Goal: Navigation & Orientation: Find specific page/section

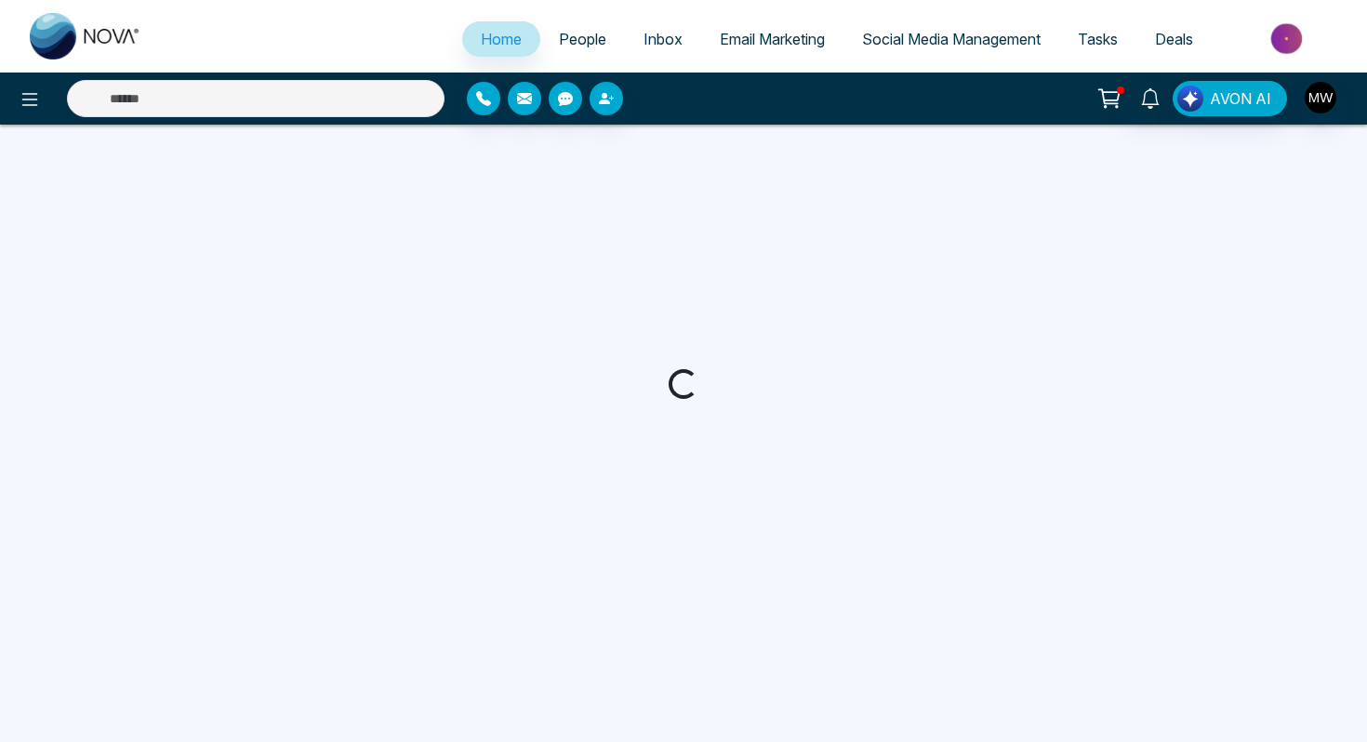
select select "*"
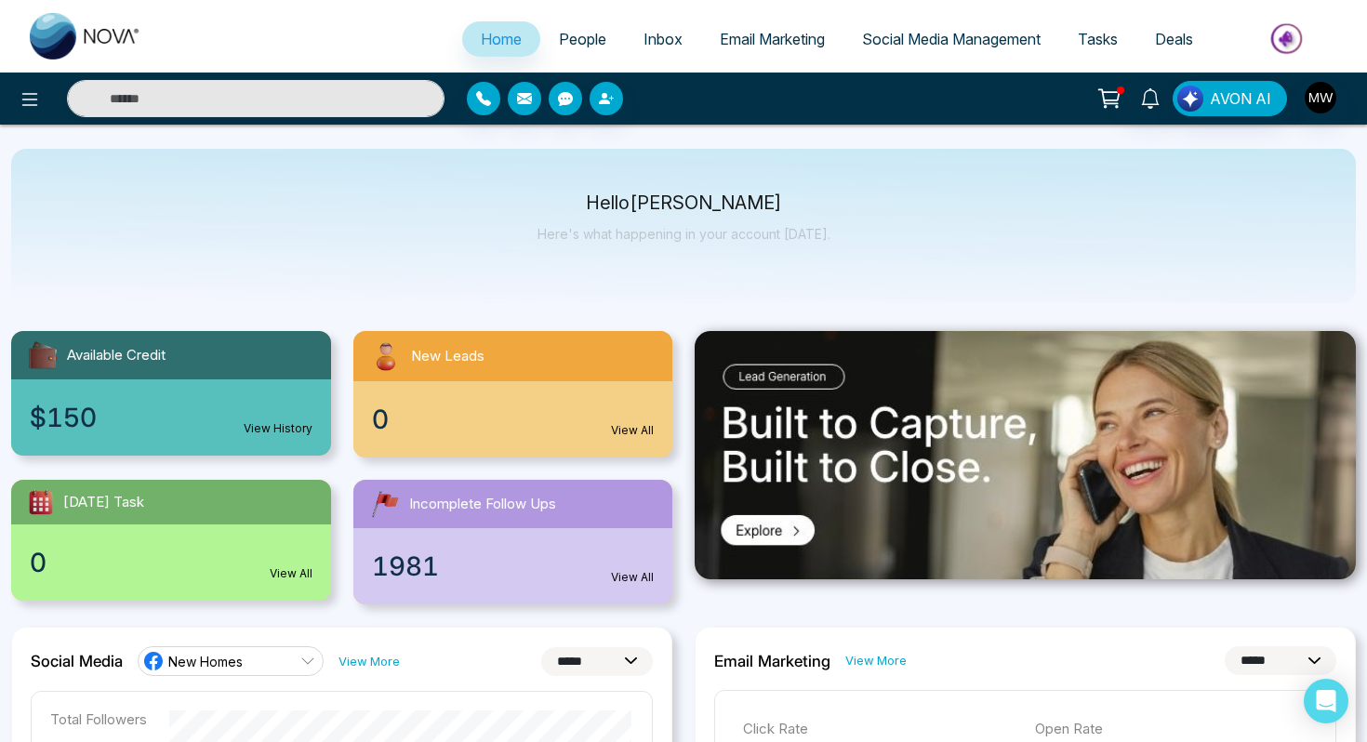
scroll to position [61, 0]
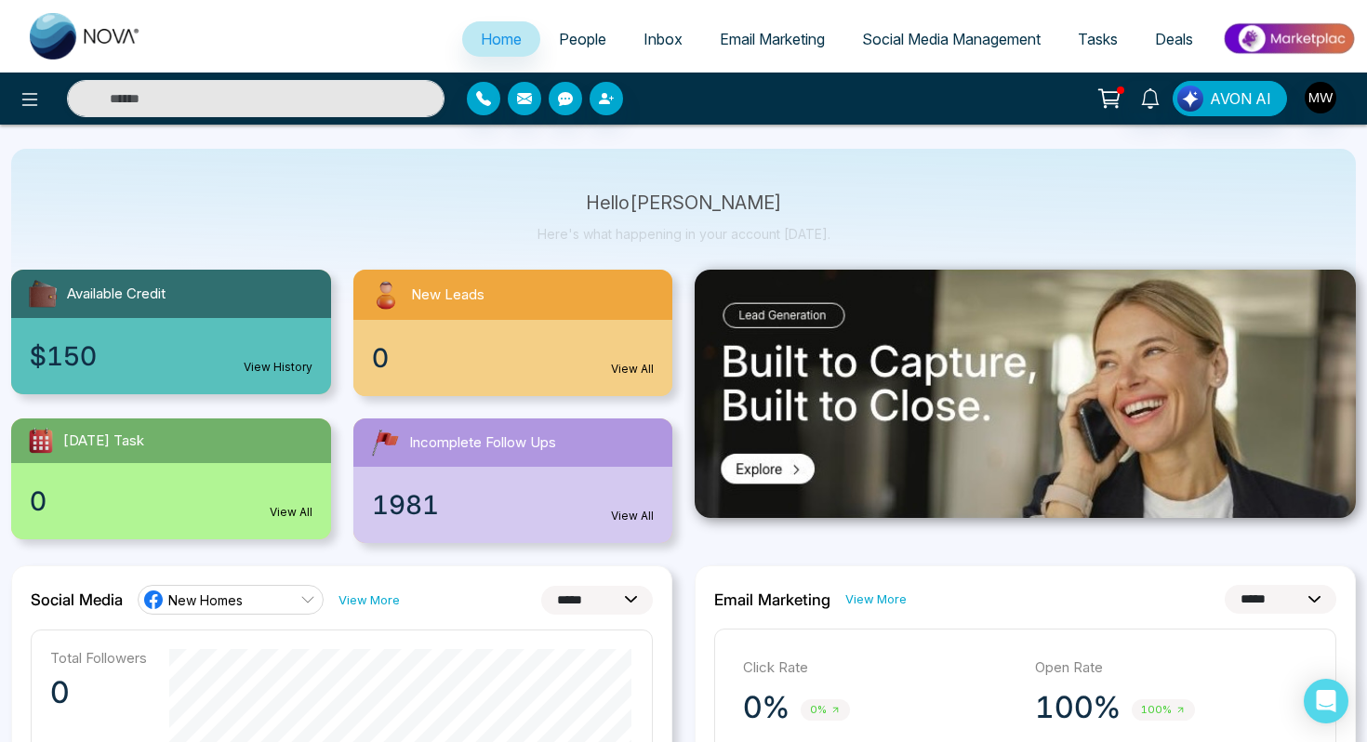
click at [559, 30] on span "People" at bounding box center [582, 39] width 47 height 19
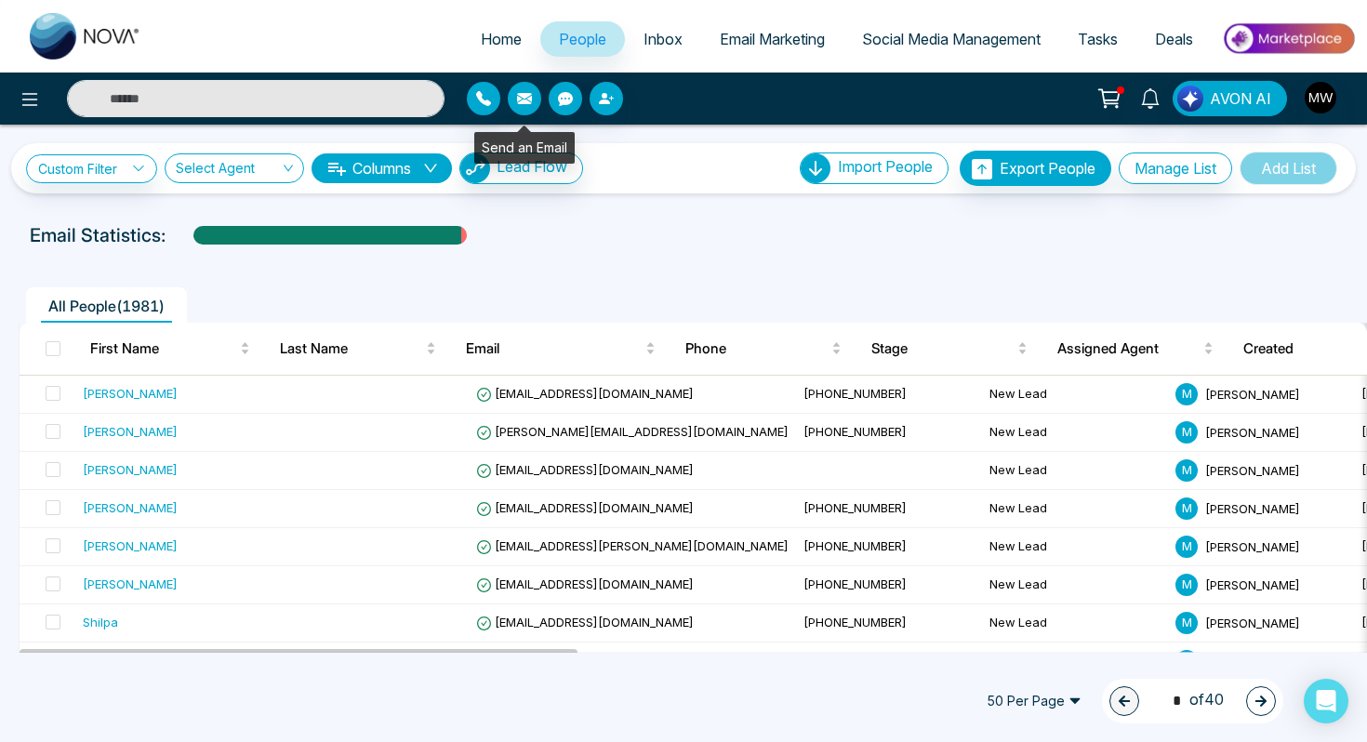
click at [519, 97] on icon "button" at bounding box center [524, 98] width 15 height 11
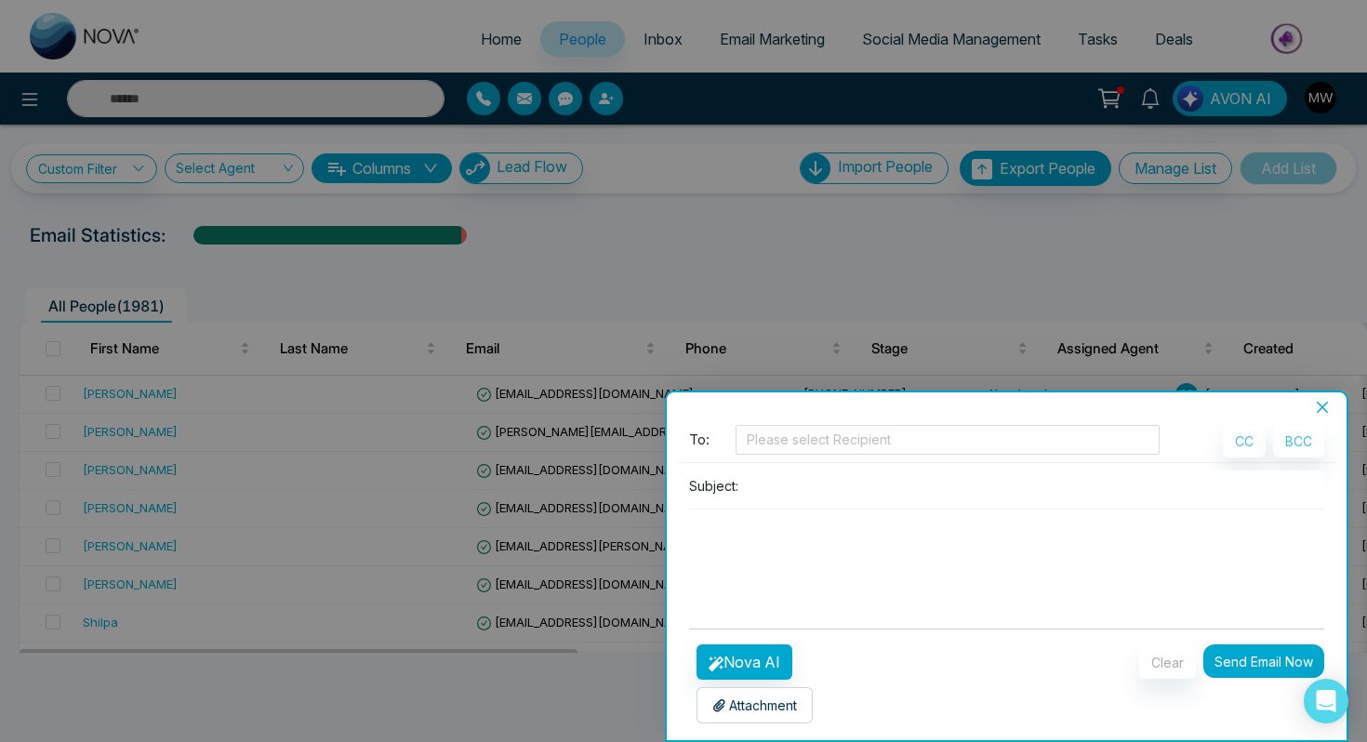
click at [1318, 408] on icon "close" at bounding box center [1322, 407] width 15 height 15
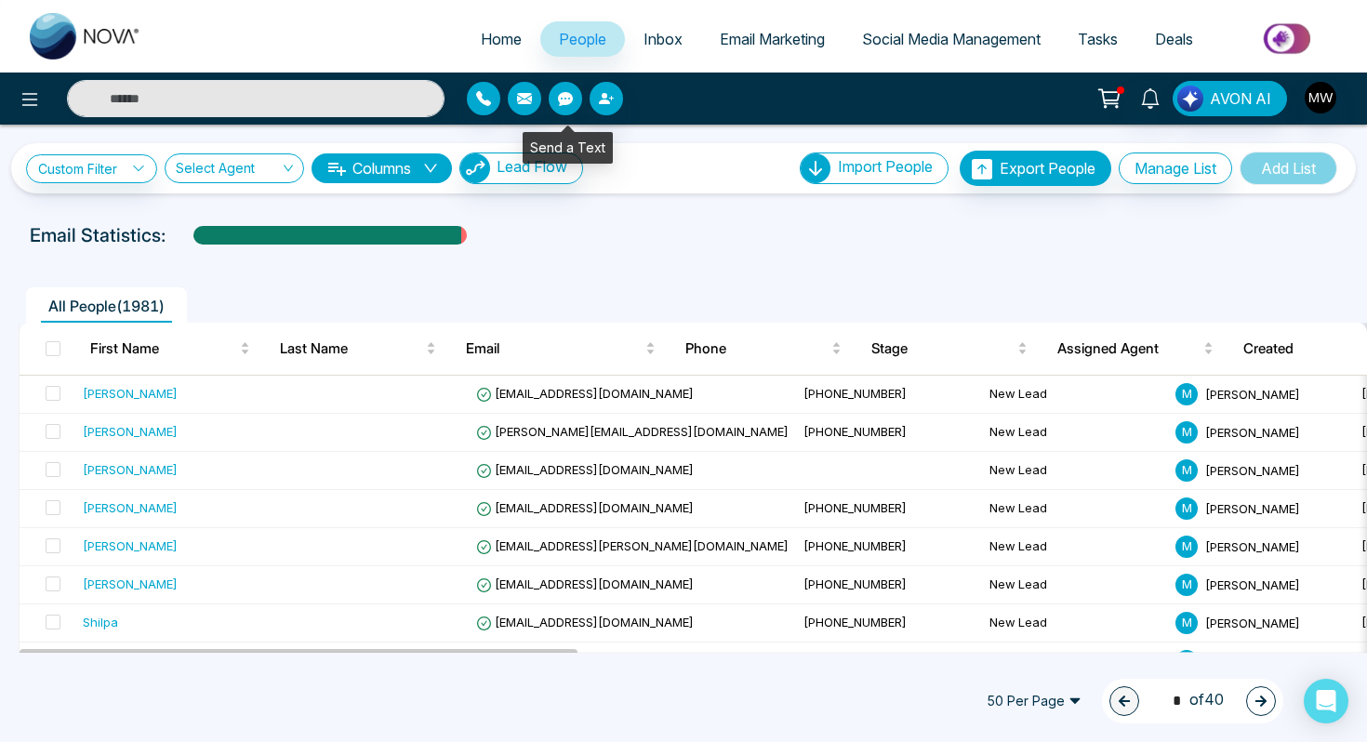
click at [570, 99] on icon "button" at bounding box center [565, 99] width 15 height 14
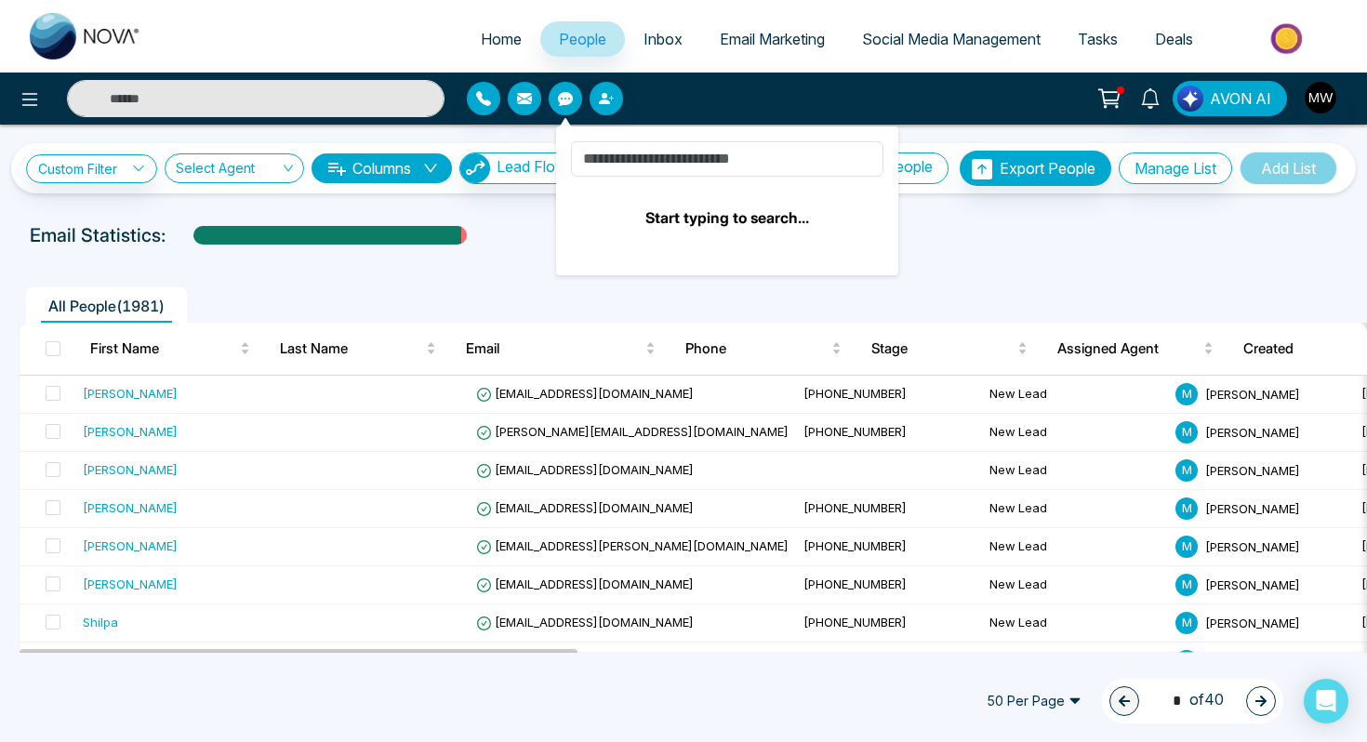
click at [713, 91] on div at bounding box center [627, 98] width 320 height 33
drag, startPoint x: 740, startPoint y: 100, endPoint x: 724, endPoint y: 100, distance: 15.8
click at [740, 100] on div at bounding box center [627, 98] width 320 height 33
click at [555, 101] on button "button" at bounding box center [565, 98] width 33 height 33
click at [1005, 283] on div "All People ( 1981 )" at bounding box center [683, 298] width 1352 height 47
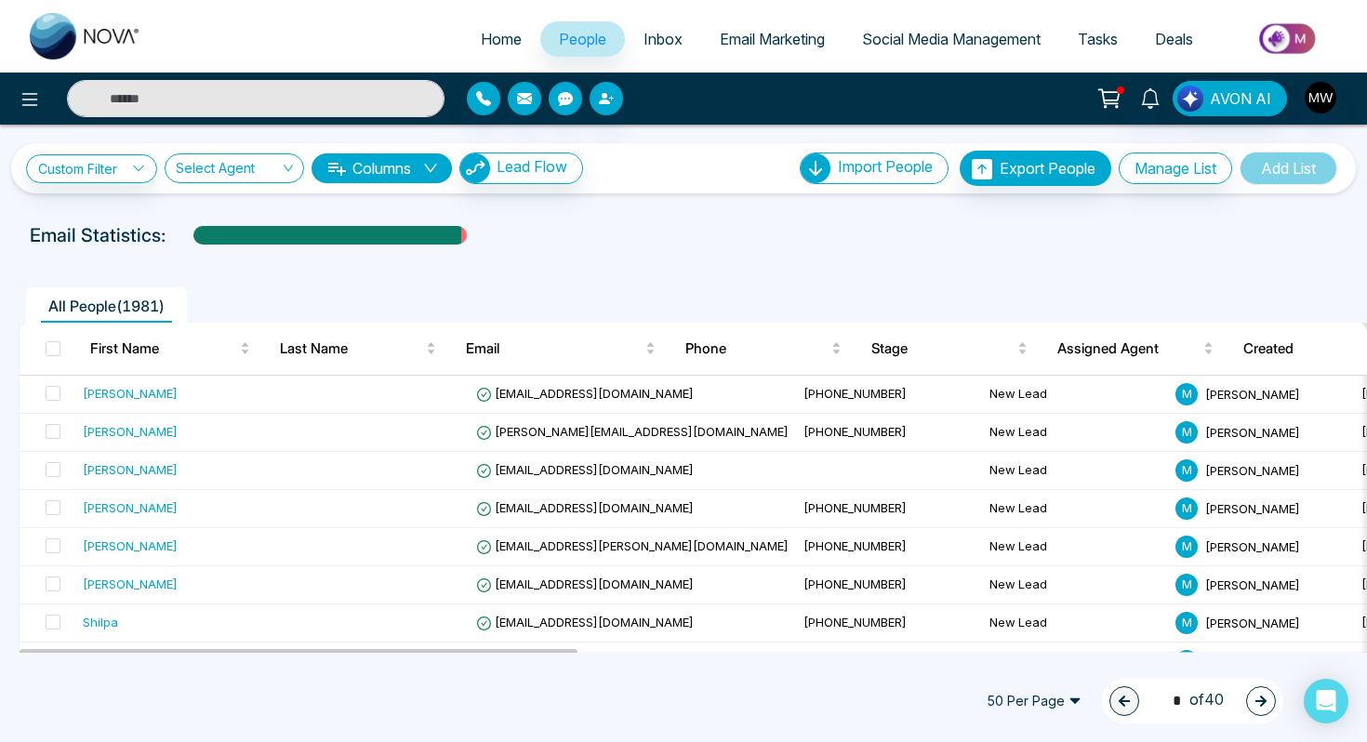
click at [696, 279] on div "All People ( 1981 )" at bounding box center [683, 298] width 1352 height 47
click at [653, 46] on span "Inbox" at bounding box center [662, 39] width 39 height 19
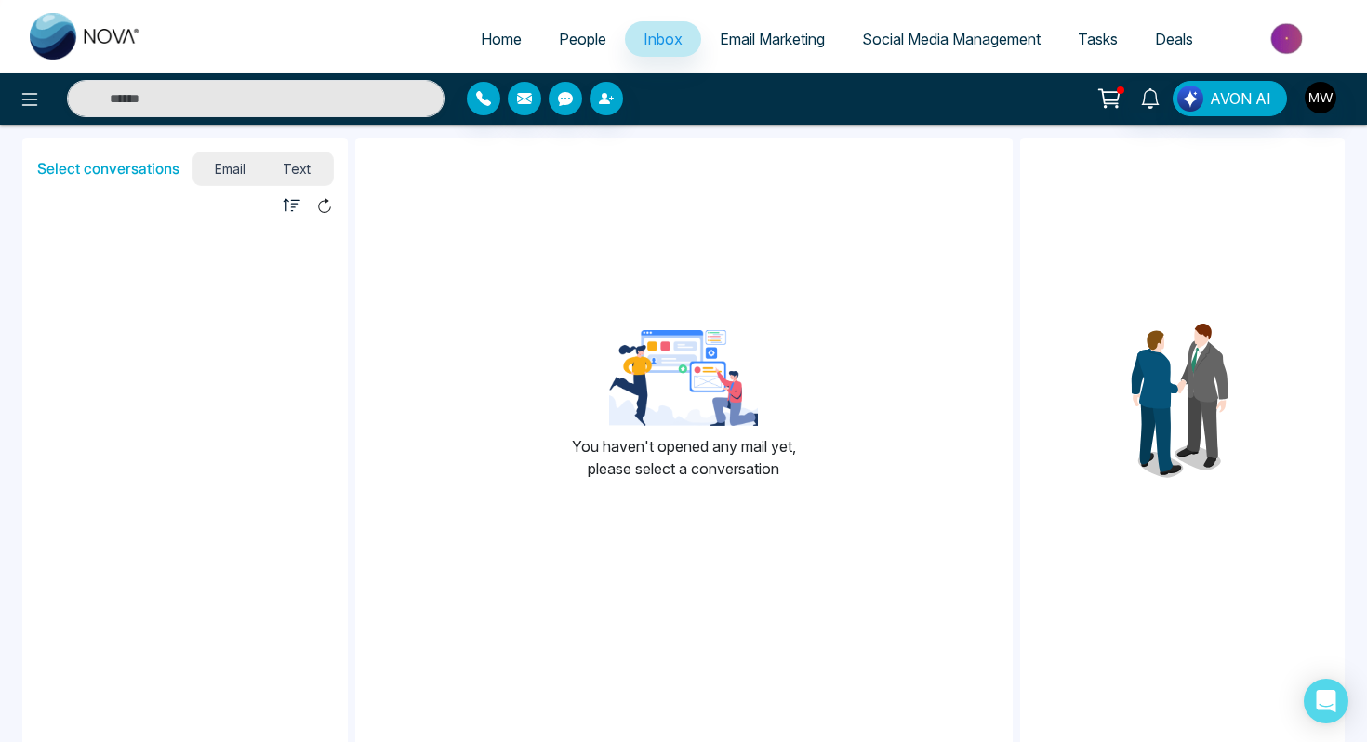
click at [559, 35] on span "People" at bounding box center [582, 39] width 47 height 19
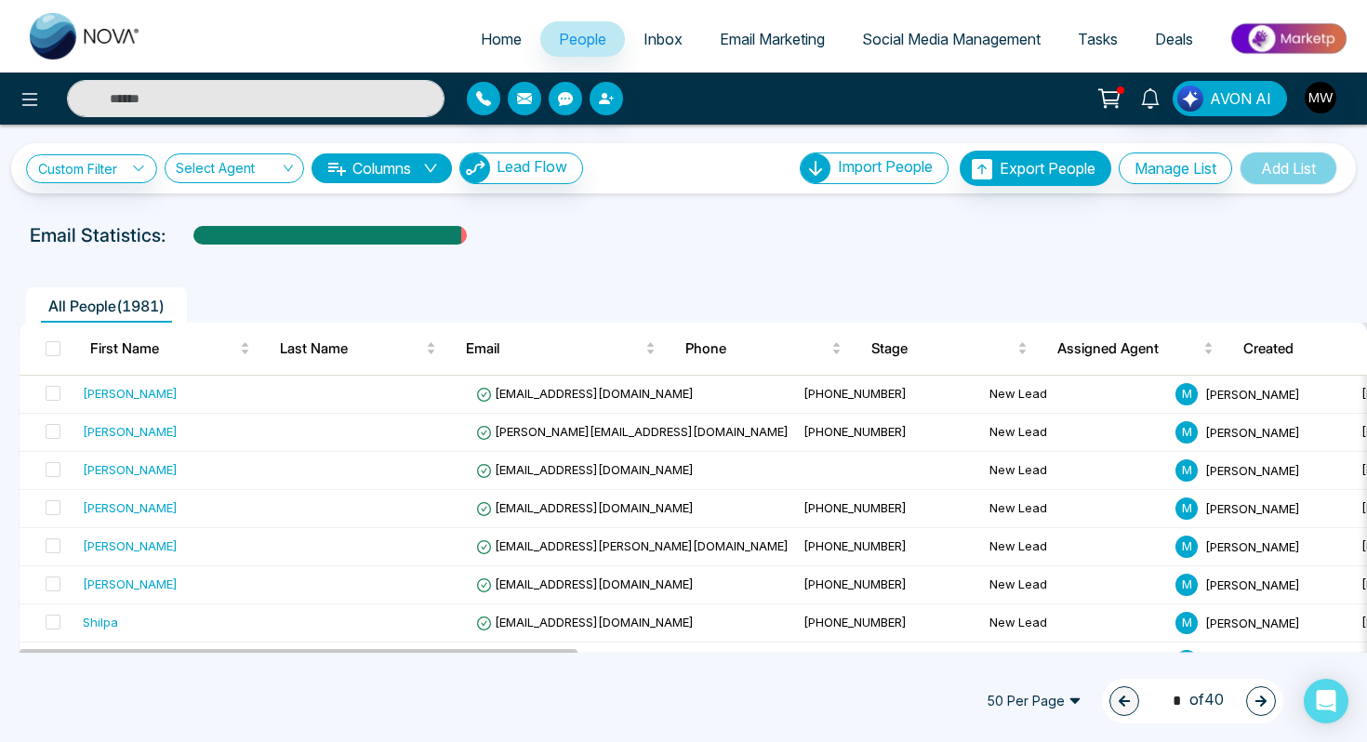
click at [733, 41] on span "Email Marketing" at bounding box center [772, 39] width 105 height 19
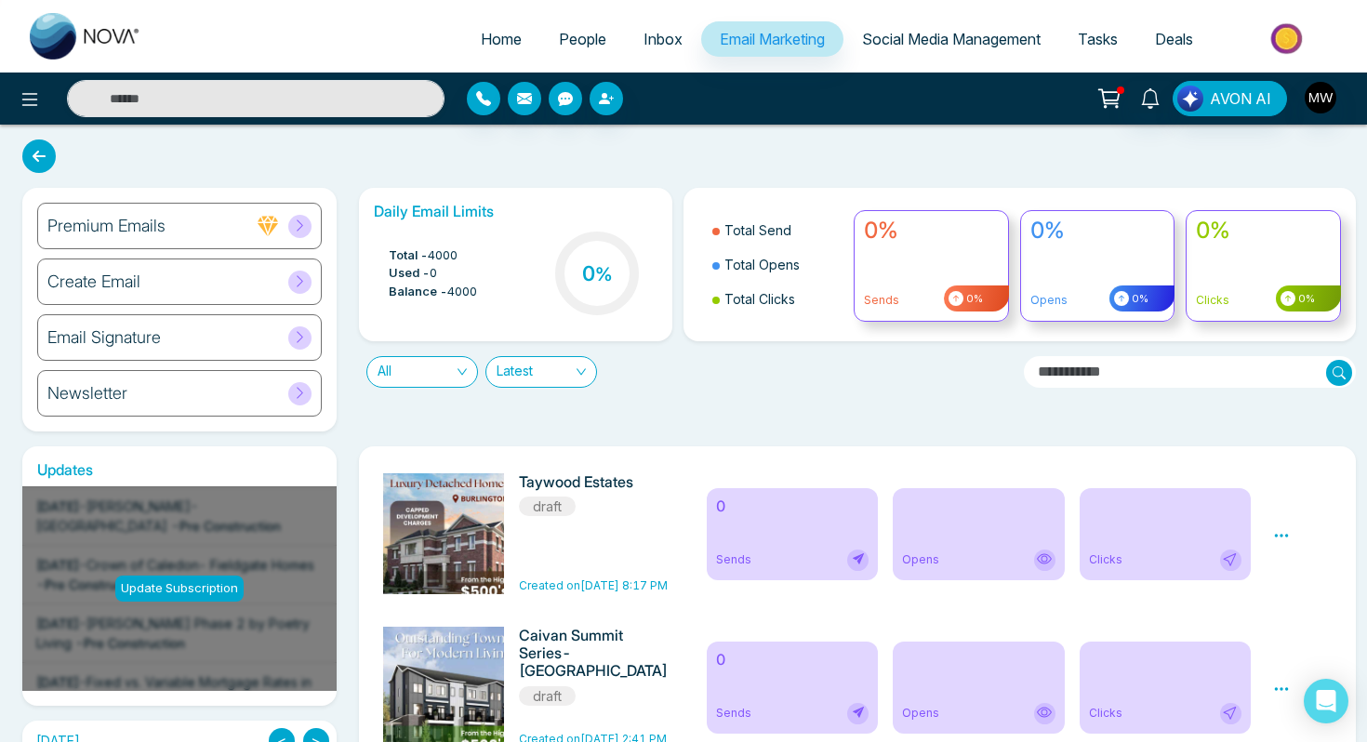
click at [568, 46] on span "People" at bounding box center [582, 39] width 47 height 19
